Goal: Information Seeking & Learning: Compare options

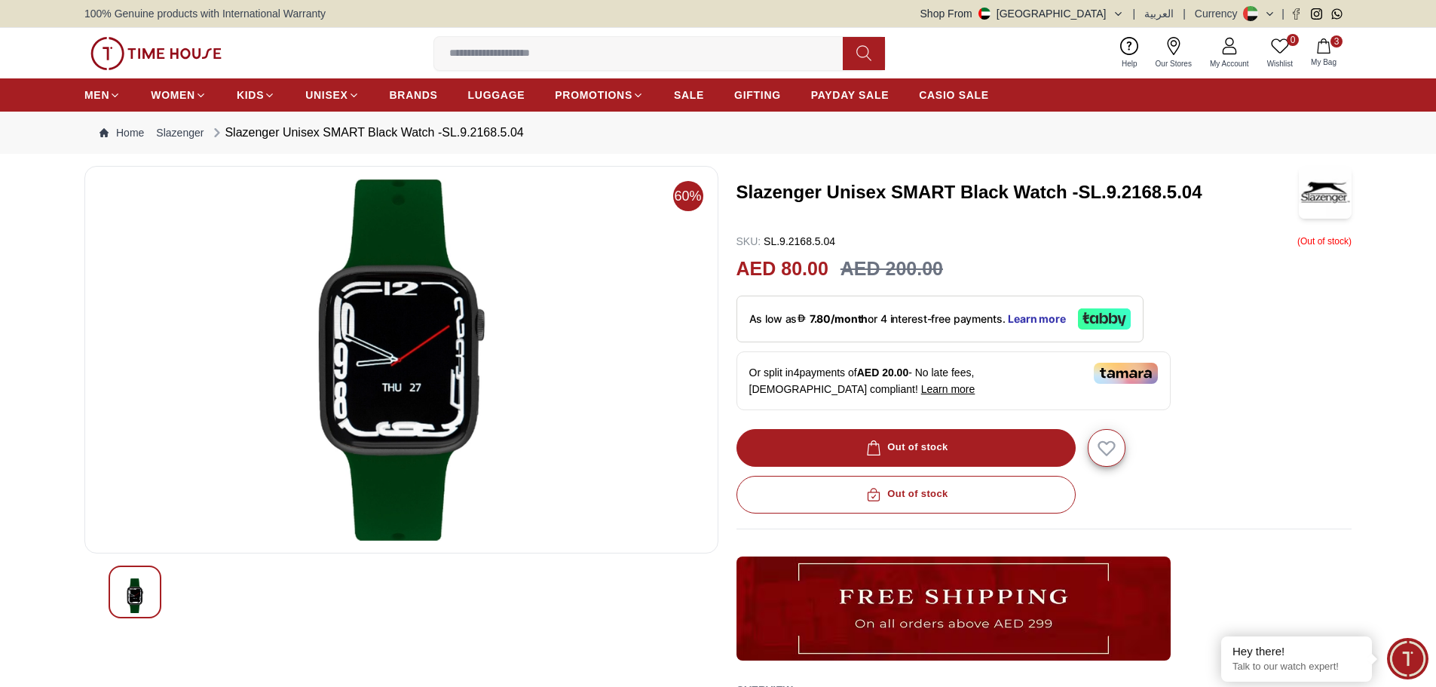
click at [1336, 38] on span "3" at bounding box center [1336, 41] width 12 height 12
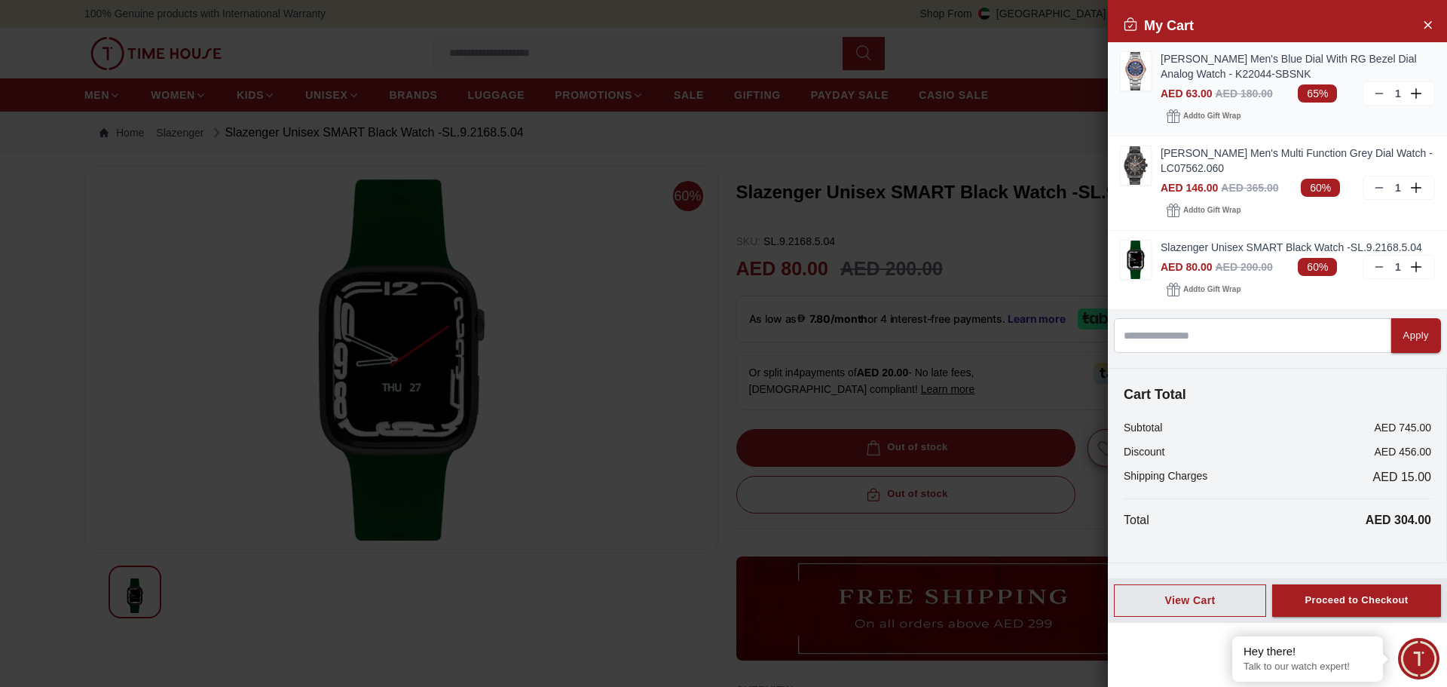
click at [1135, 67] on img at bounding box center [1136, 71] width 30 height 38
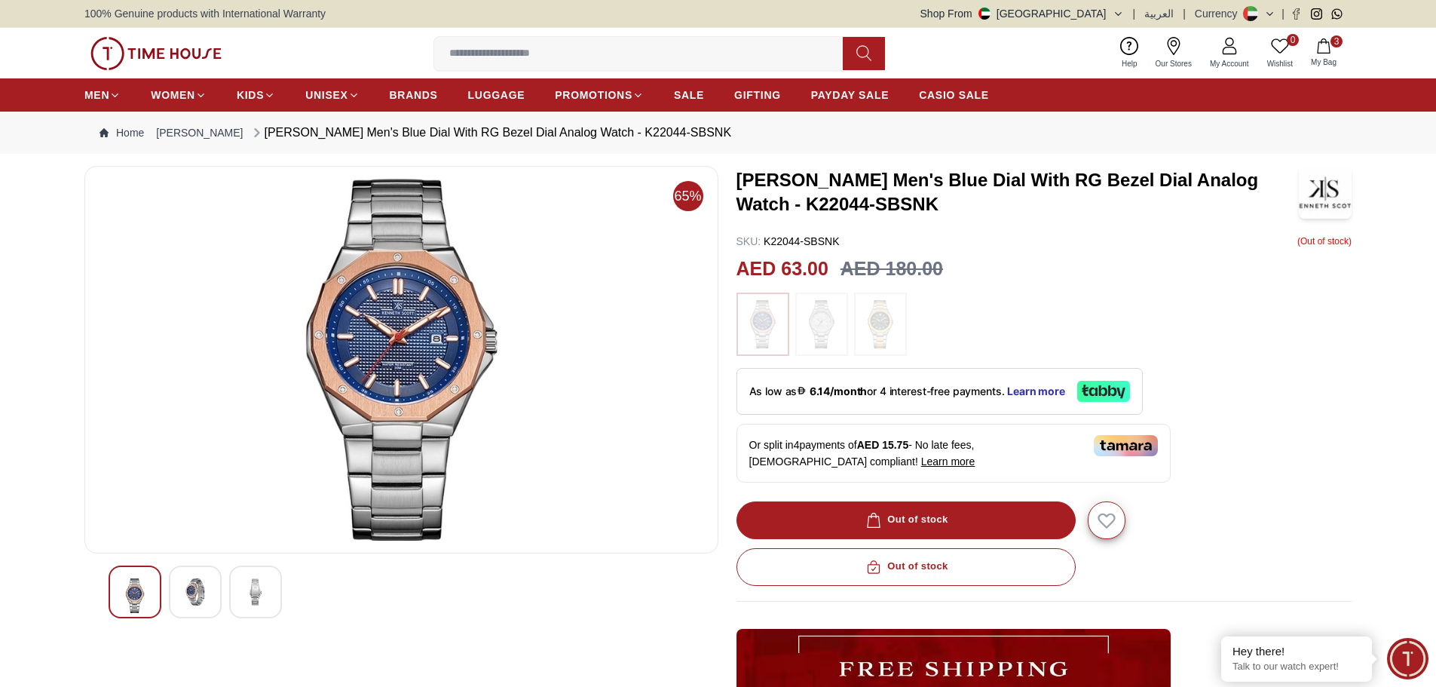
click at [815, 310] on img at bounding box center [822, 324] width 38 height 48
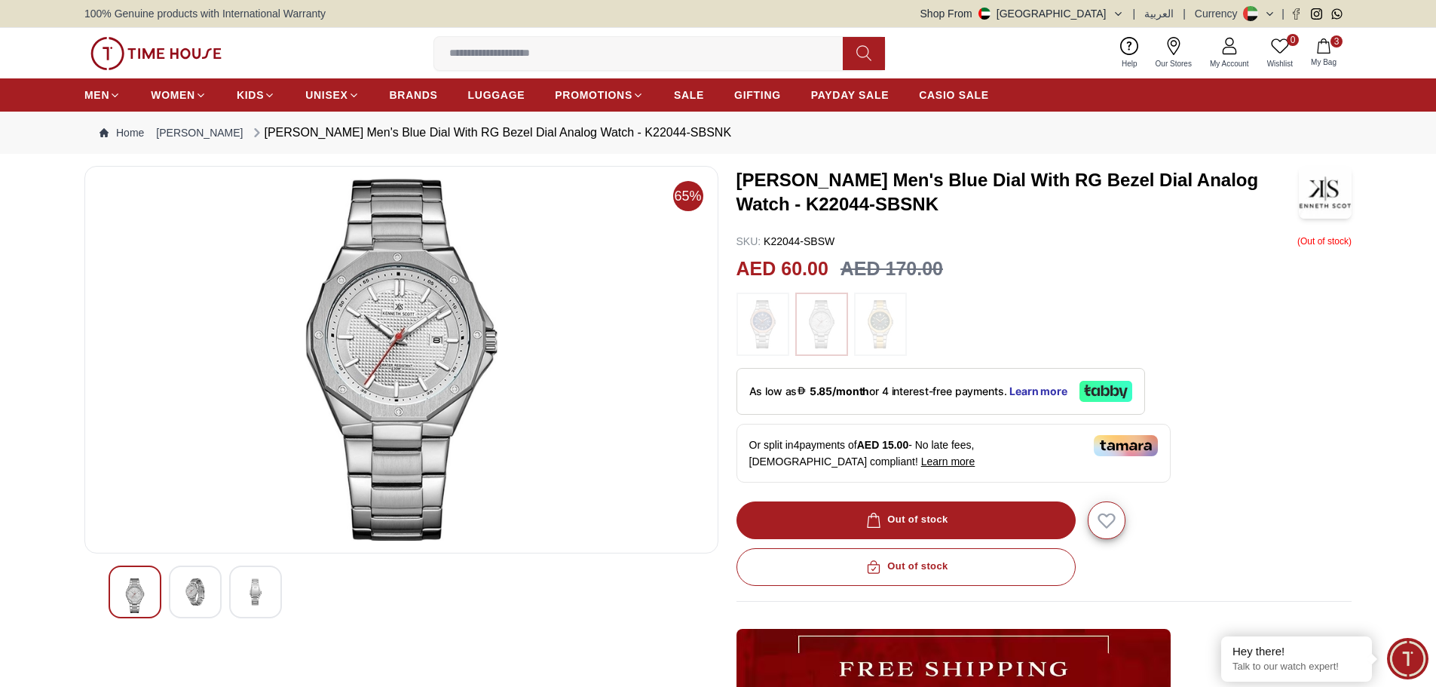
click at [891, 314] on img at bounding box center [880, 324] width 38 height 48
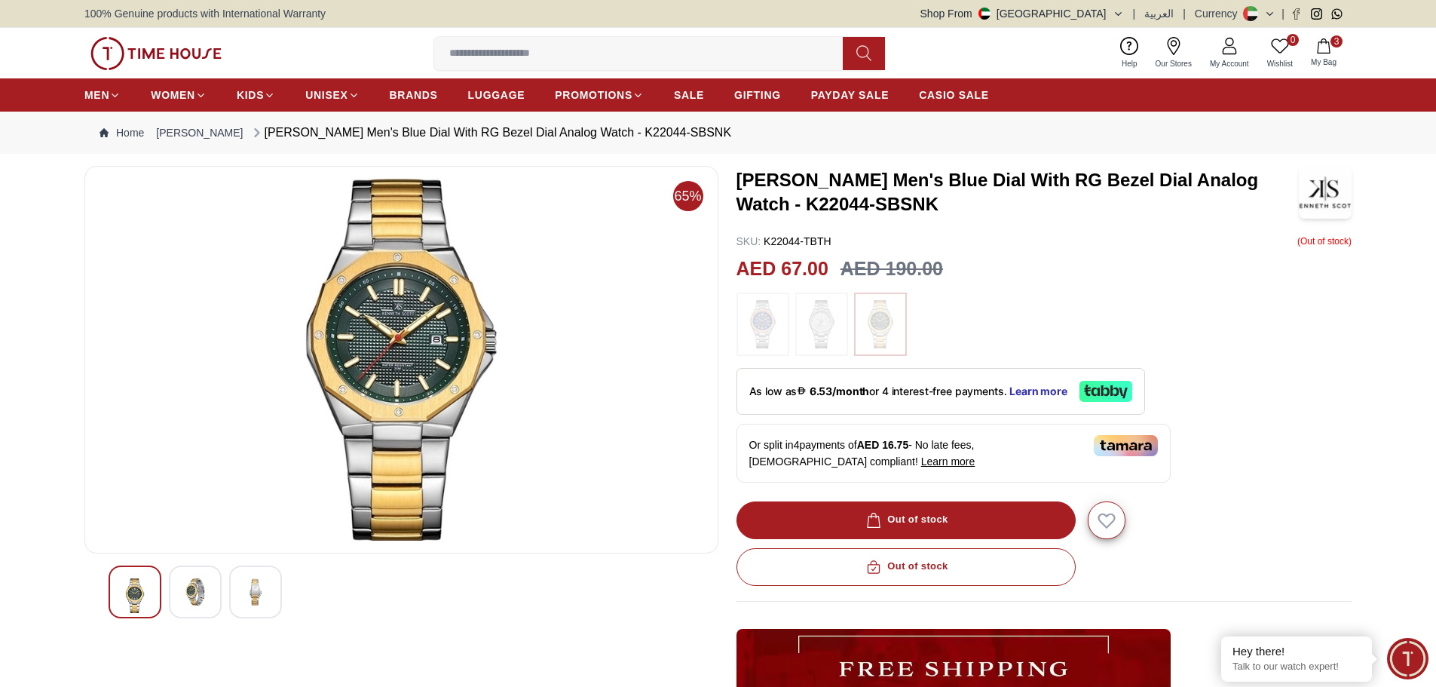
click at [1328, 44] on icon "button" at bounding box center [1323, 45] width 15 height 15
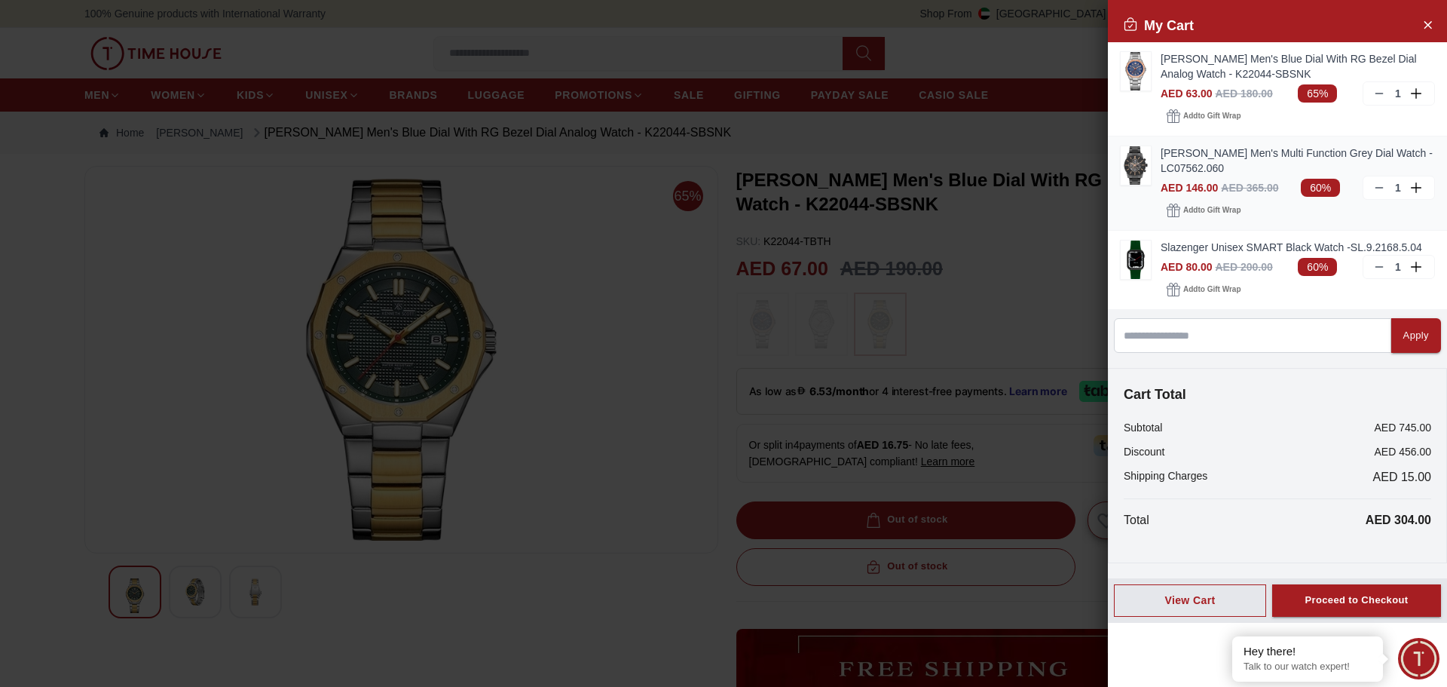
click at [1136, 160] on img at bounding box center [1136, 165] width 30 height 38
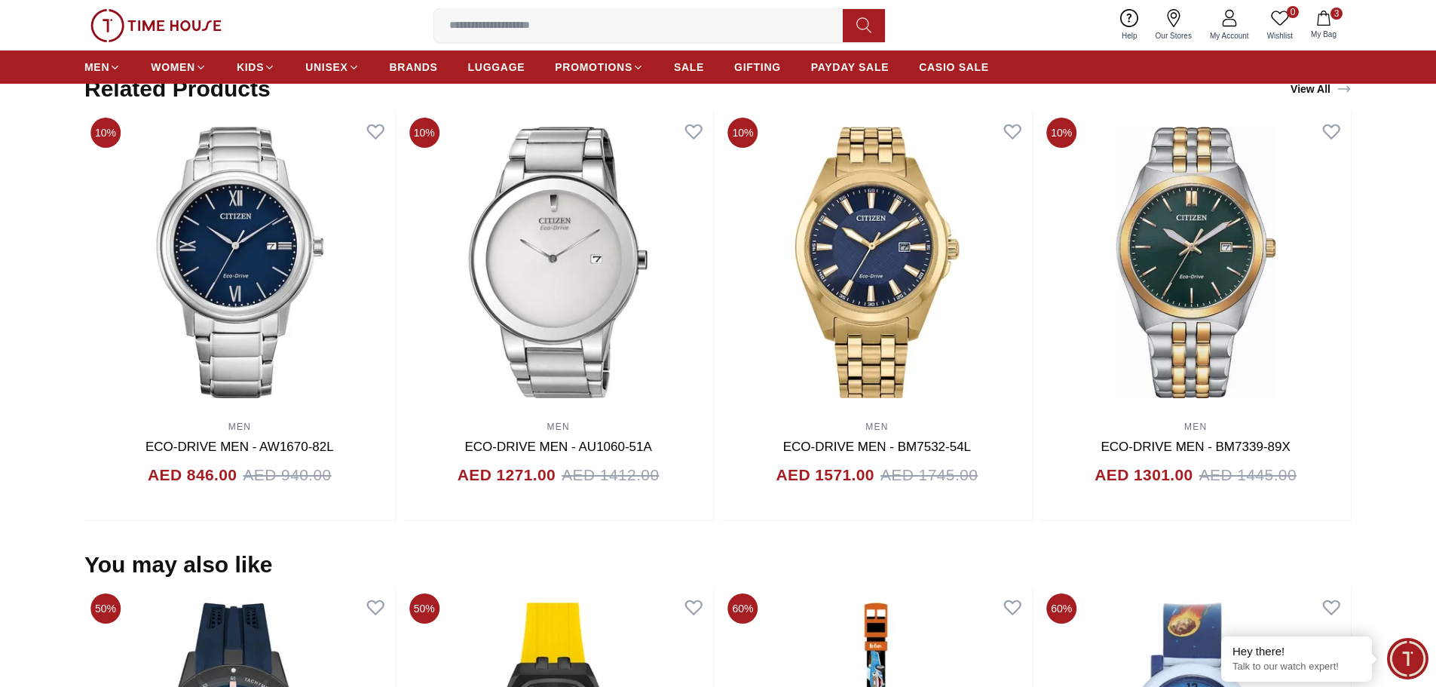
scroll to position [603, 0]
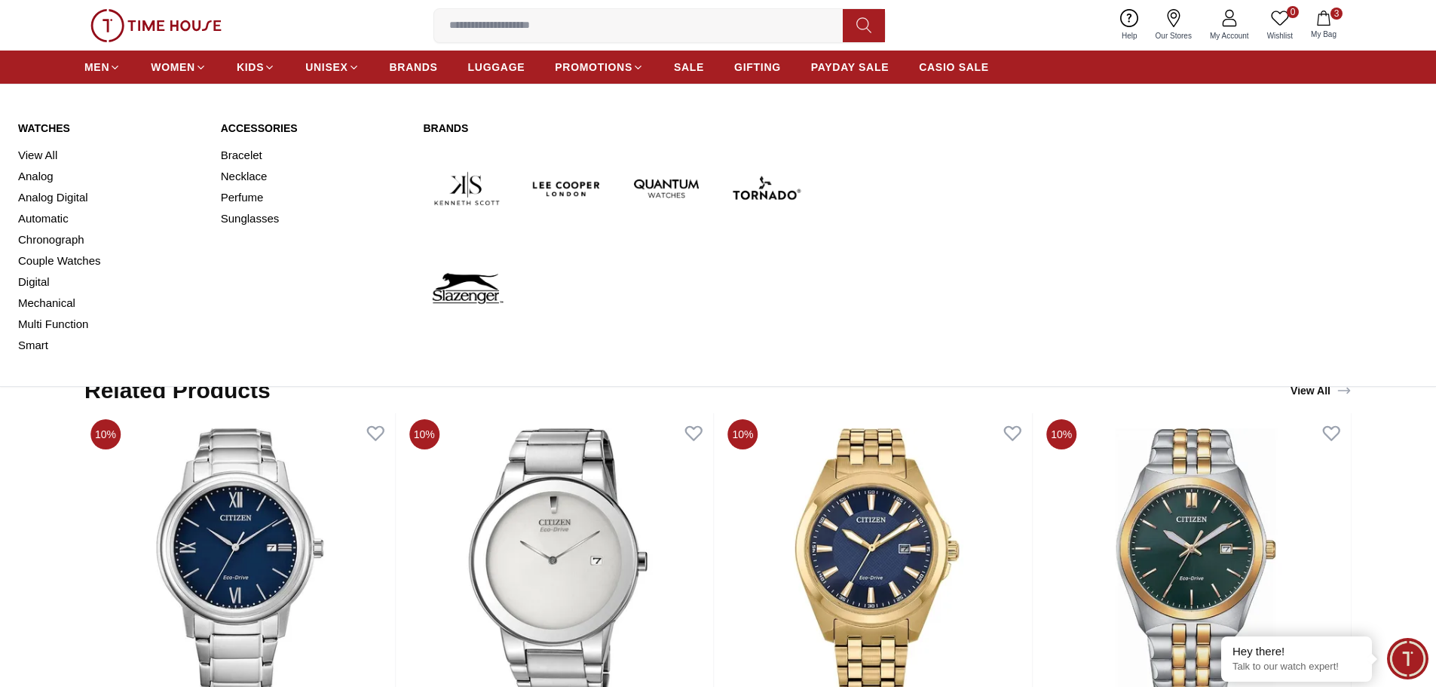
click at [537, 184] on img at bounding box center [566, 188] width 87 height 87
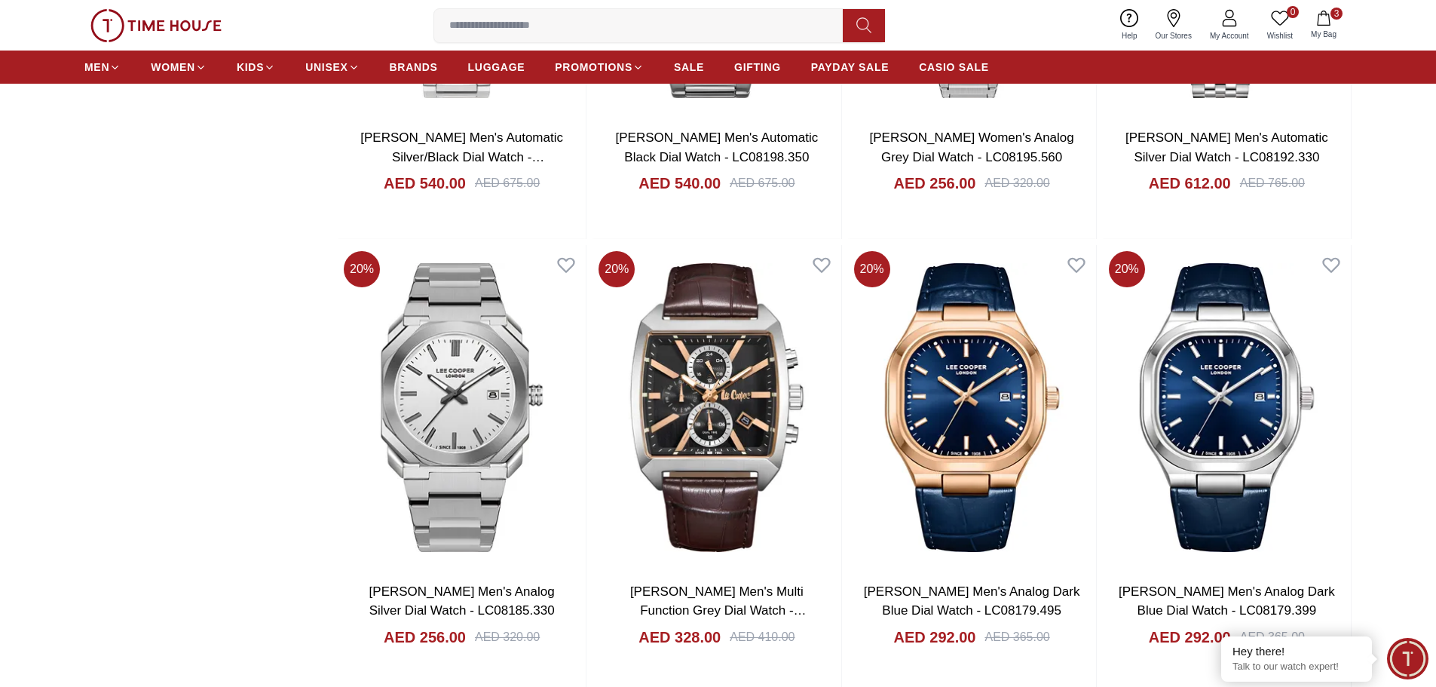
scroll to position [2562, 0]
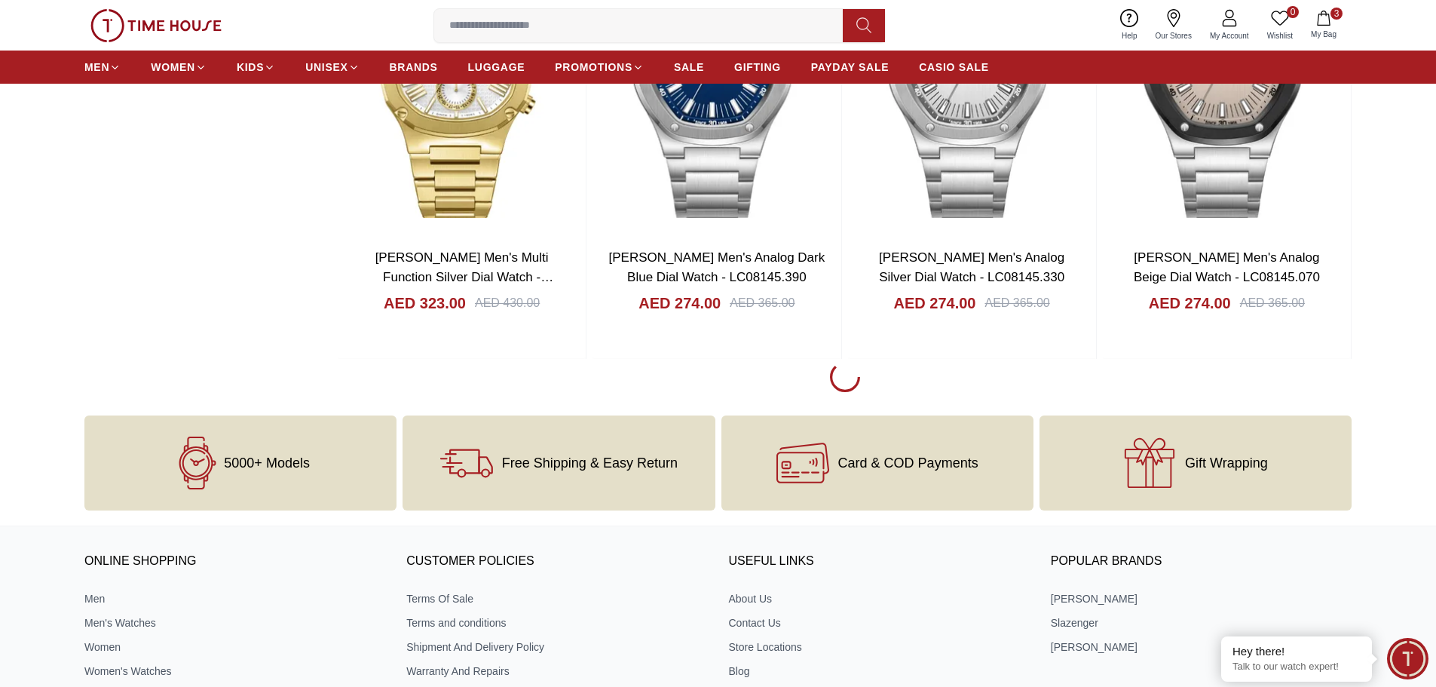
scroll to position [7461, 0]
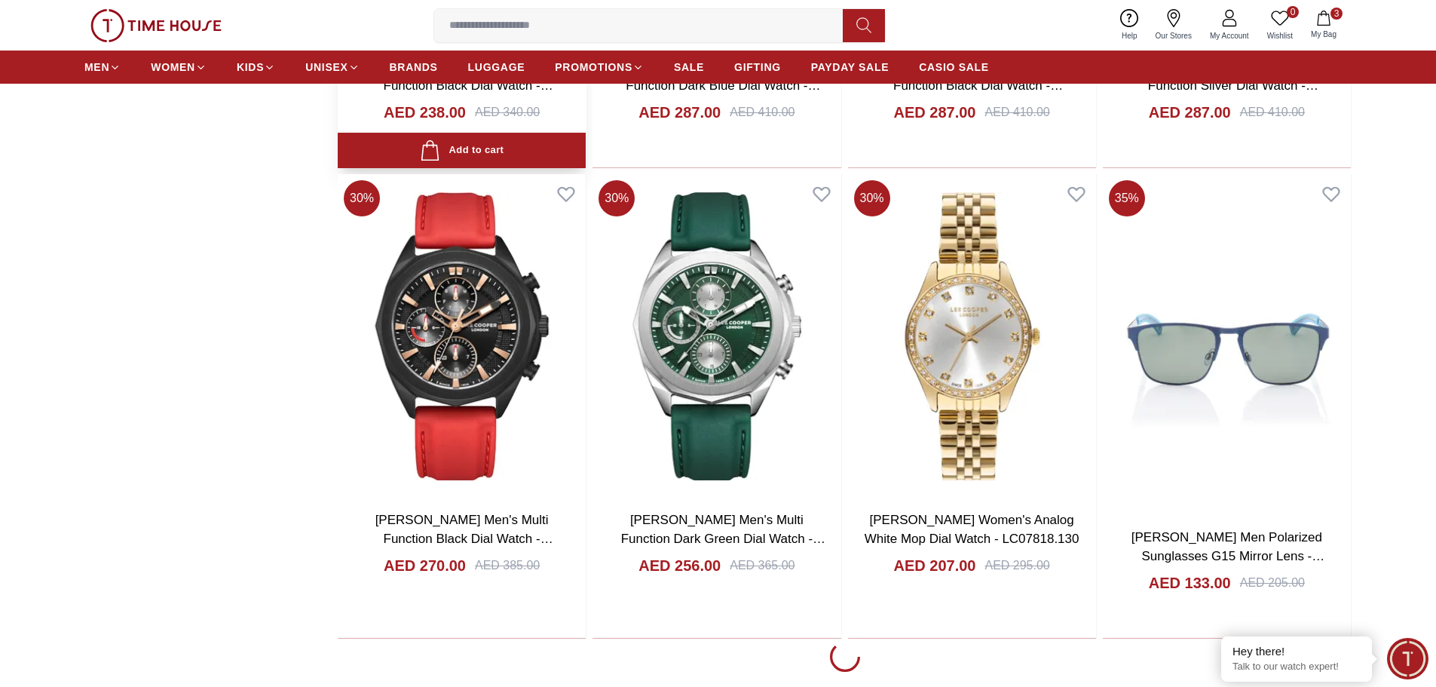
scroll to position [11229, 0]
